Goal: Task Accomplishment & Management: Complete application form

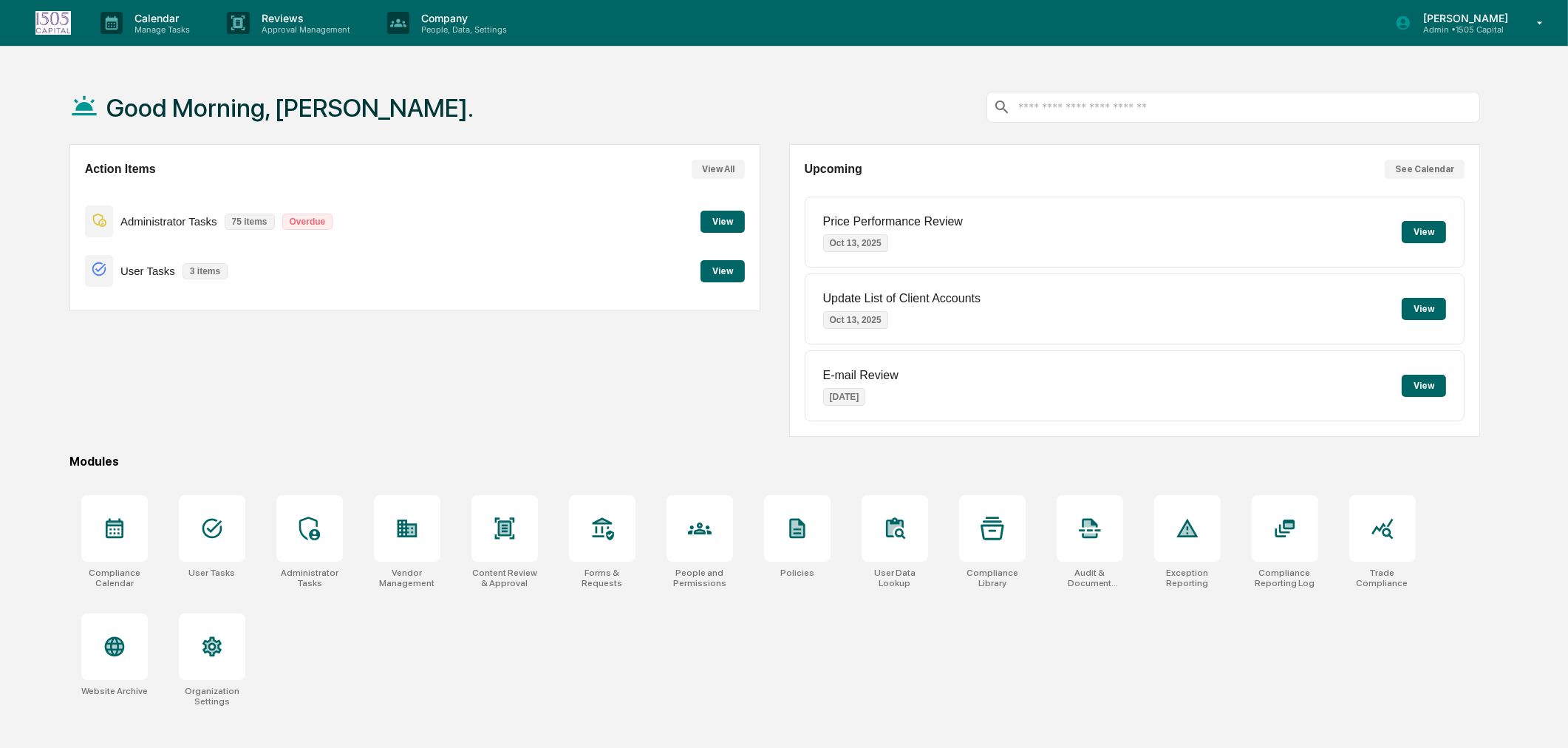
click at [411, 24] on p "People, Data, Settings" at bounding box center [462, 30] width 105 height 10
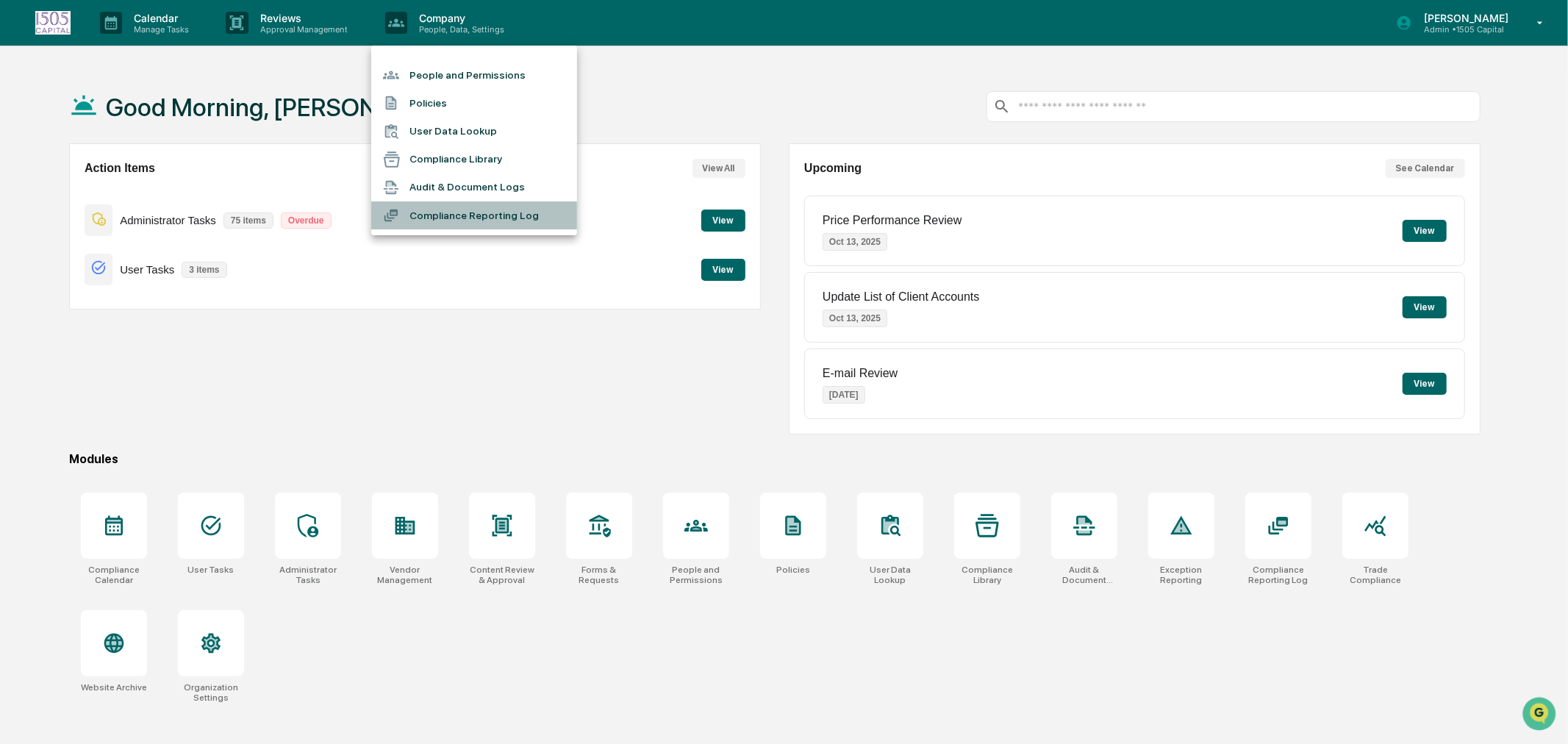
click at [433, 208] on li "Compliance Reporting Log" at bounding box center [474, 215] width 206 height 28
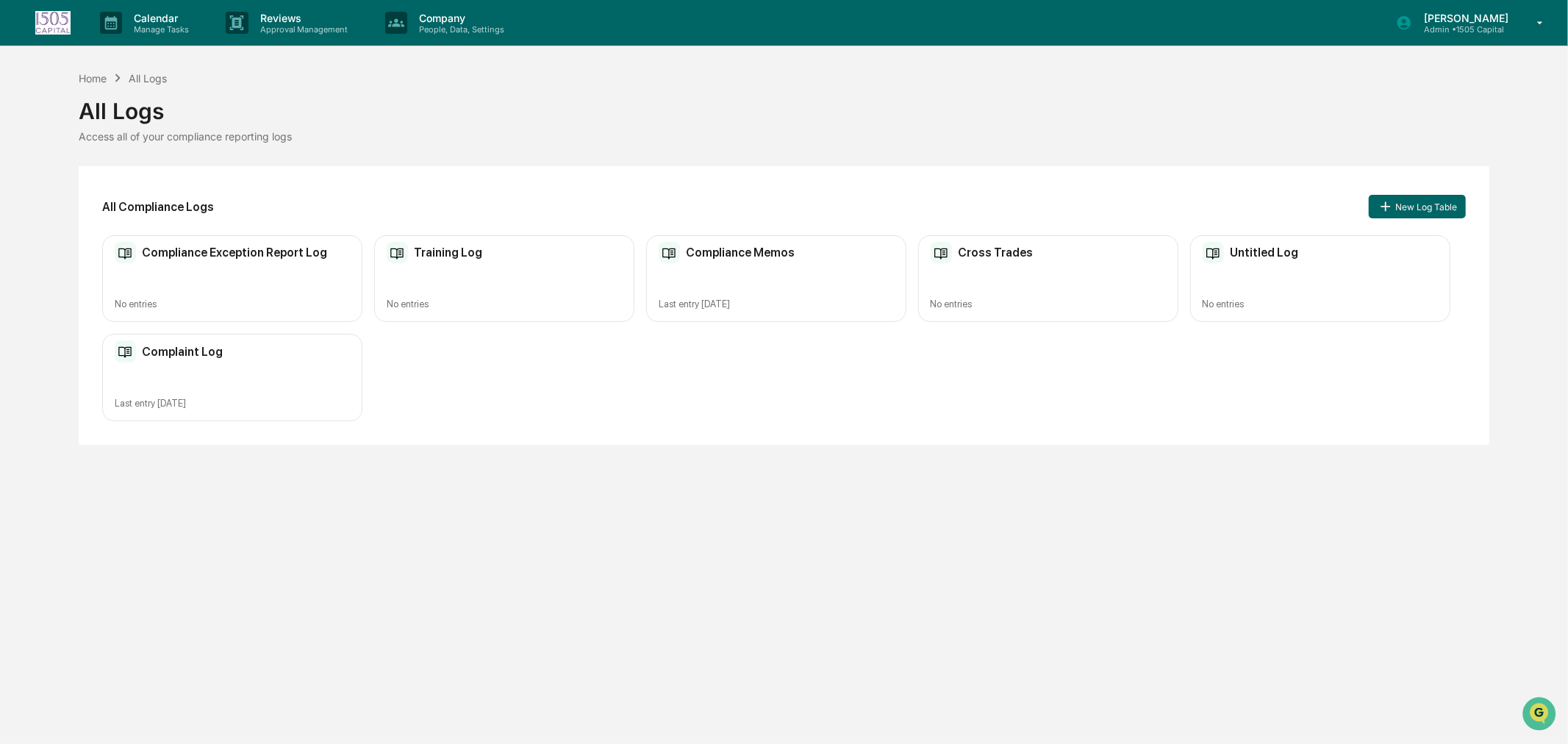
click at [456, 245] on h2 "Training Log" at bounding box center [448, 252] width 68 height 14
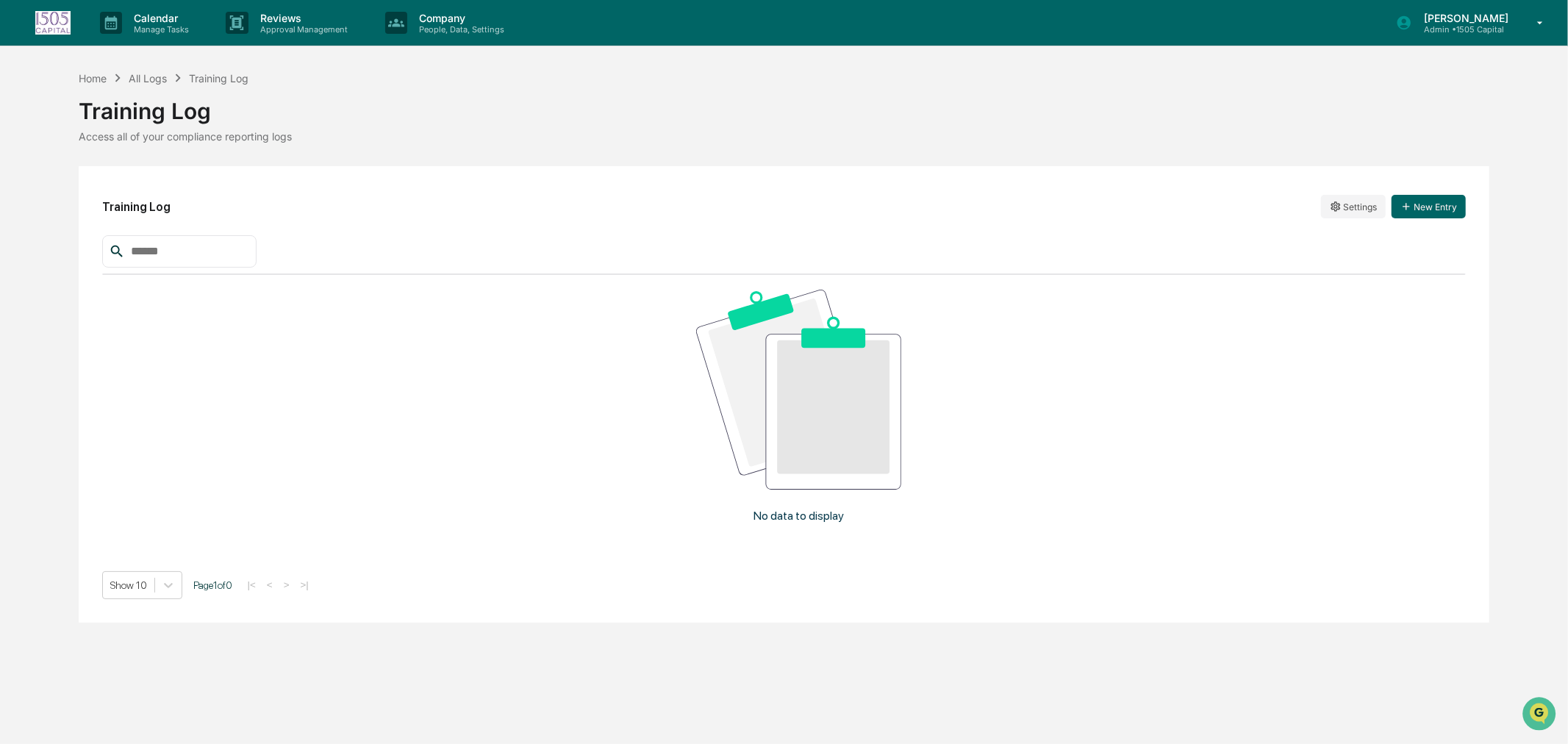
click at [1445, 215] on button "New Entry" at bounding box center [1429, 207] width 74 height 24
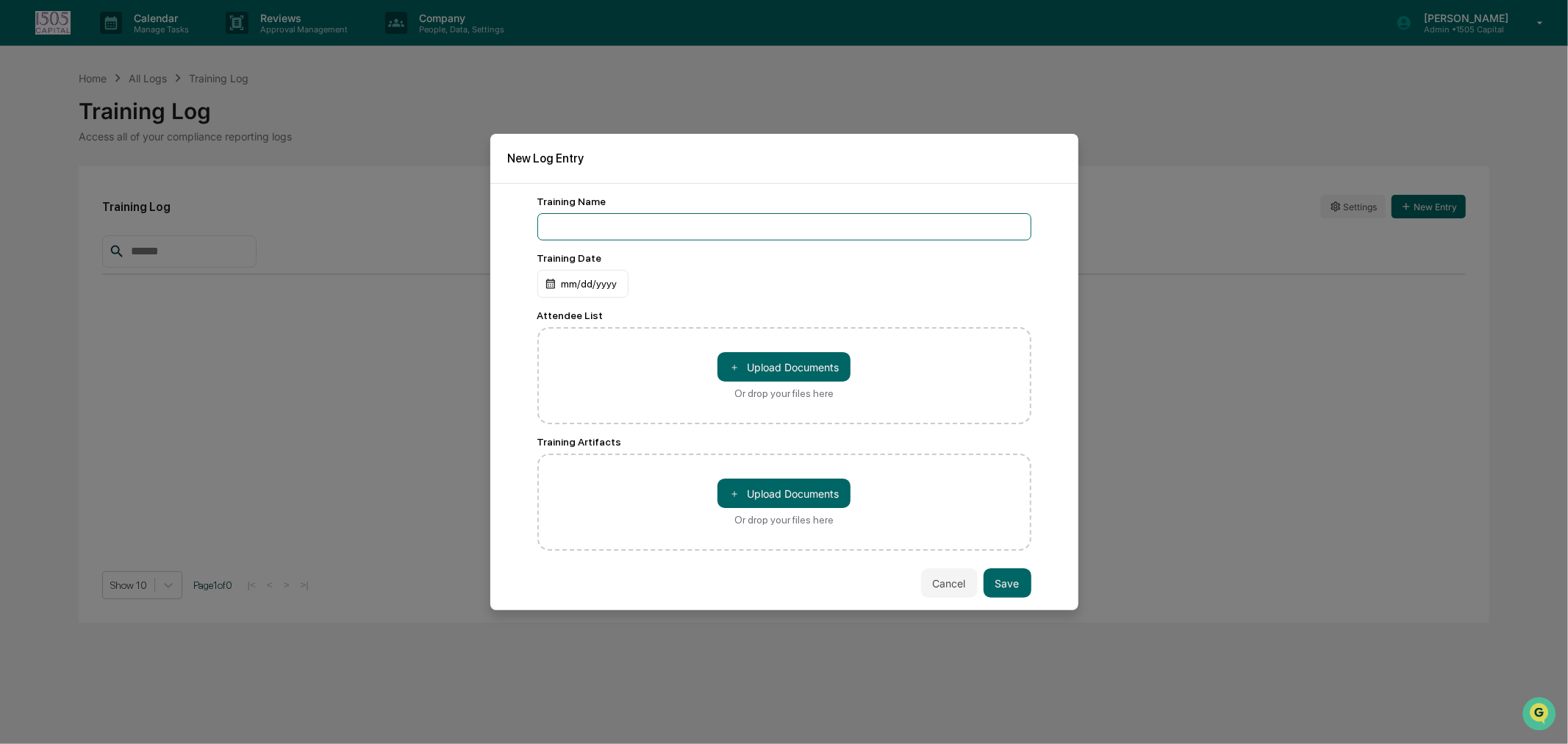
click at [627, 221] on input at bounding box center [784, 227] width 494 height 27
click at [592, 221] on input at bounding box center [784, 227] width 494 height 27
click at [572, 275] on div "mm/dd/yyyy" at bounding box center [583, 283] width 92 height 28
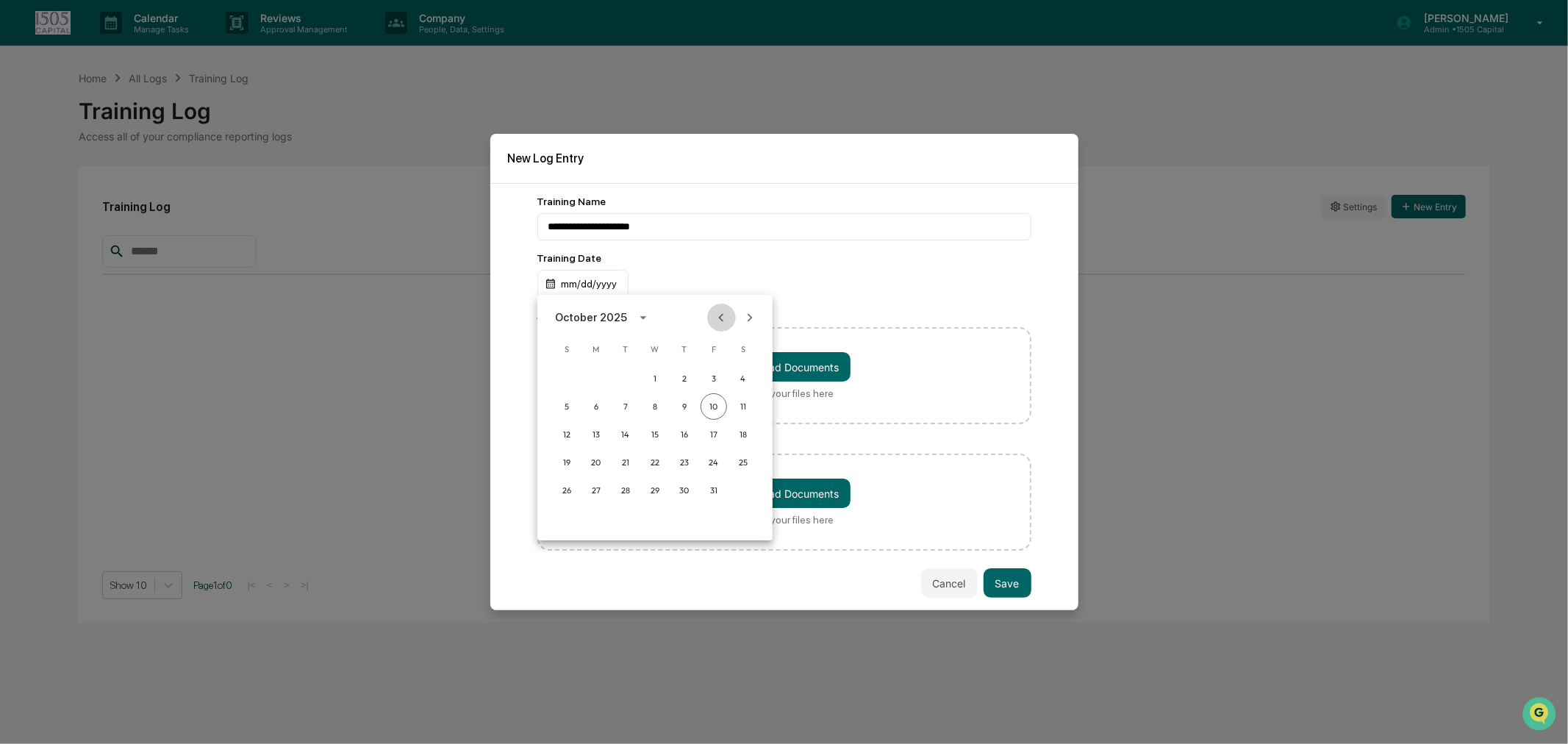
click at [721, 317] on icon "Previous month" at bounding box center [721, 317] width 5 height 8
click at [621, 463] on button "22" at bounding box center [626, 463] width 27 height 27
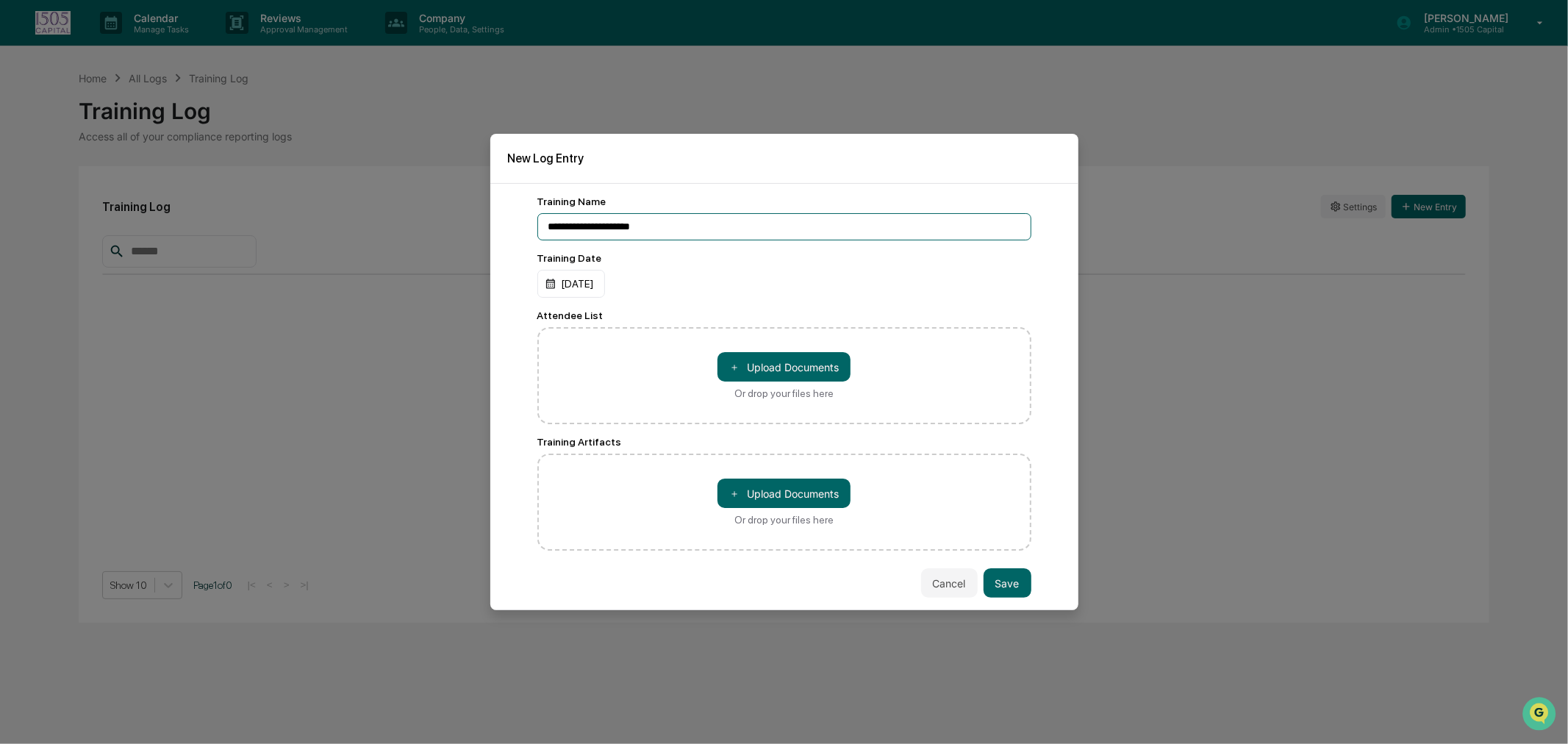
click at [546, 215] on input "**********" at bounding box center [784, 227] width 494 height 27
type input "**********"
click at [775, 365] on button "＋ Upload Documents" at bounding box center [784, 366] width 133 height 29
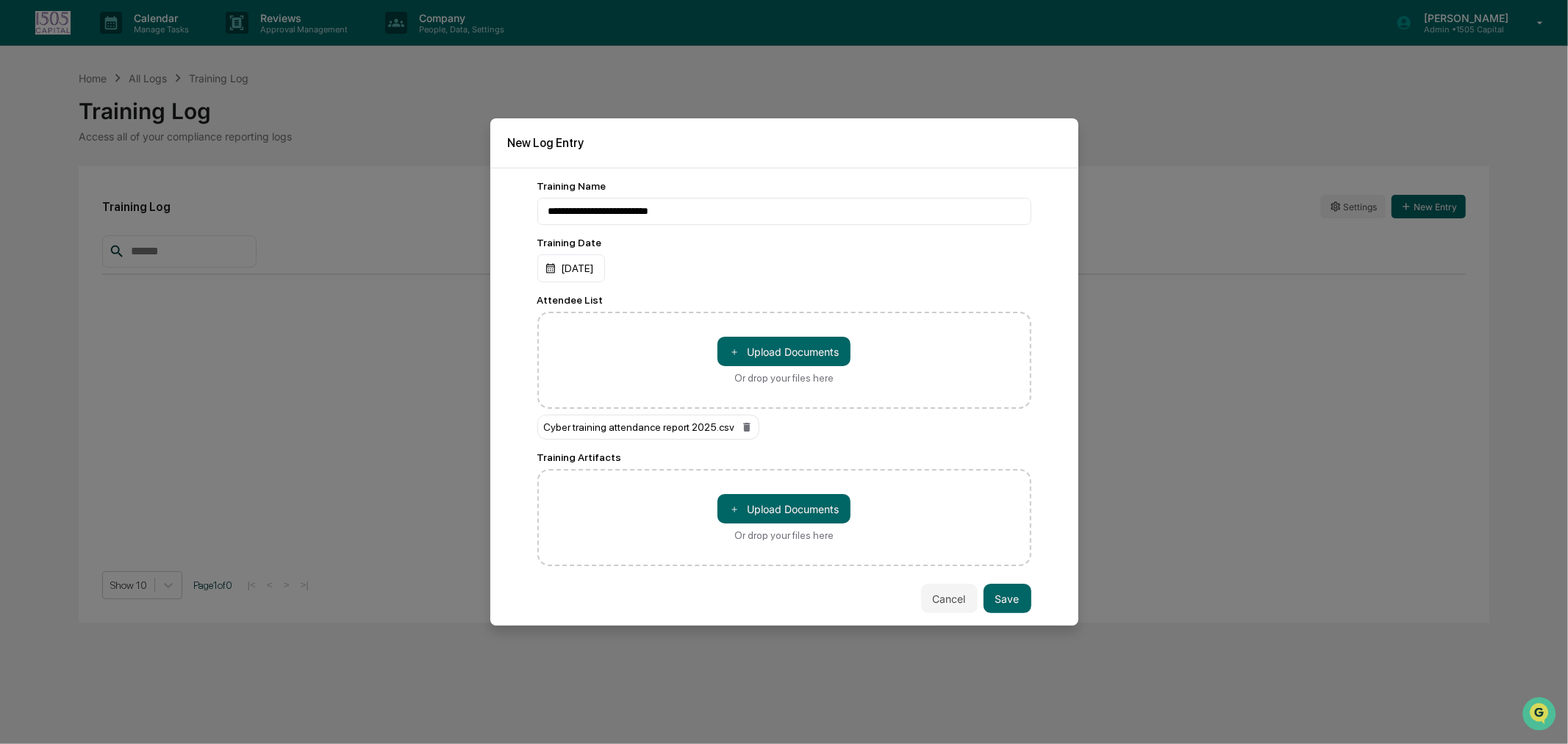
click at [989, 591] on button "Save" at bounding box center [1007, 598] width 48 height 29
